Goal: Transaction & Acquisition: Purchase product/service

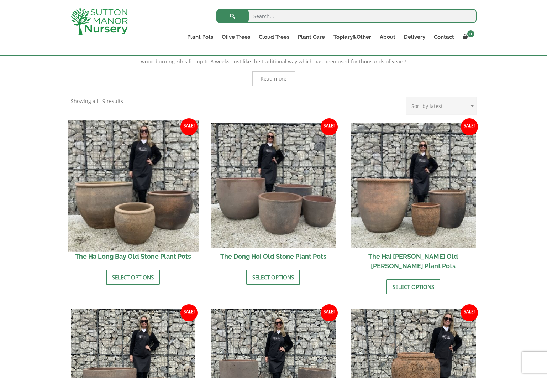
scroll to position [160, 0]
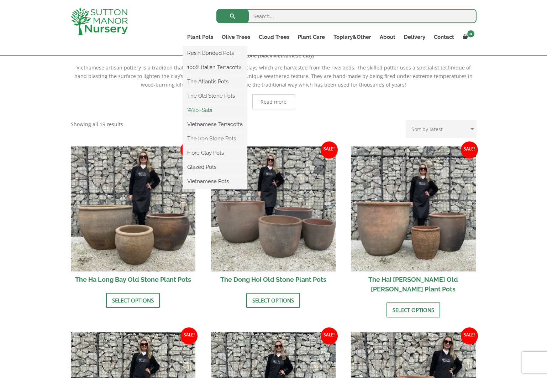
click at [200, 110] on link "Wabi-Sabi" at bounding box center [215, 110] width 64 height 11
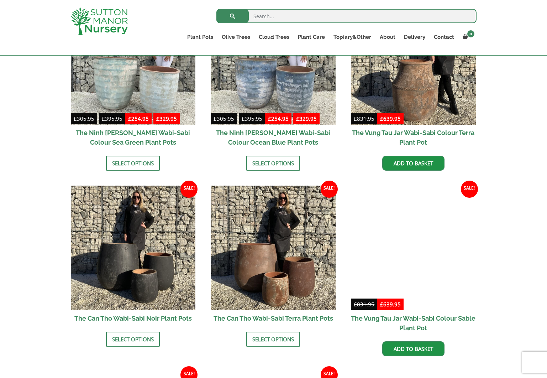
scroll to position [625, 0]
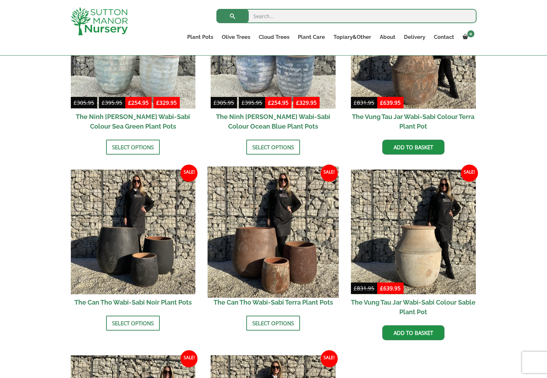
click at [276, 246] on img at bounding box center [273, 231] width 131 height 131
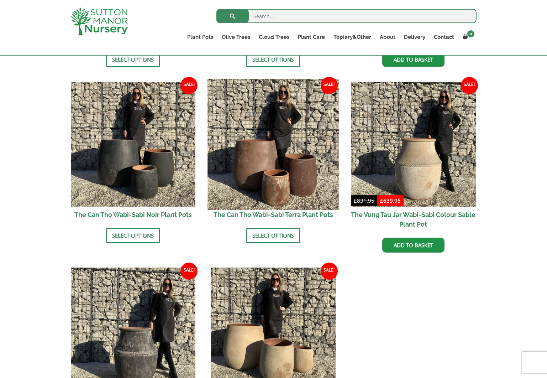
scroll to position [746, 0]
